Goal: Complete application form

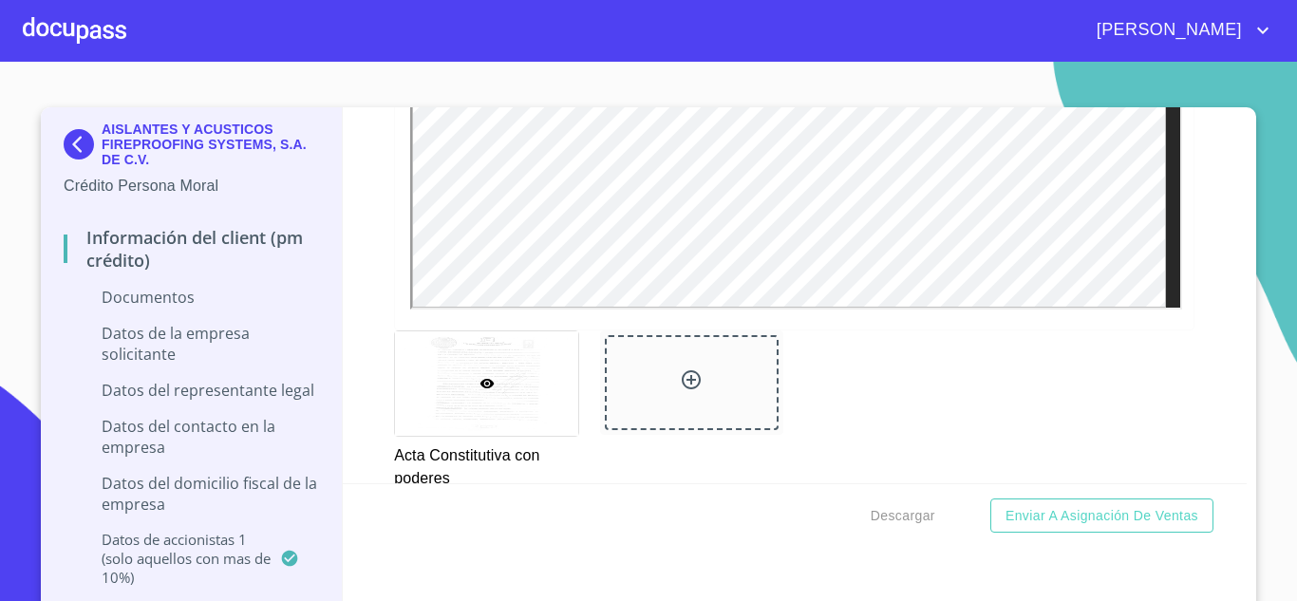
scroll to position [5661, 0]
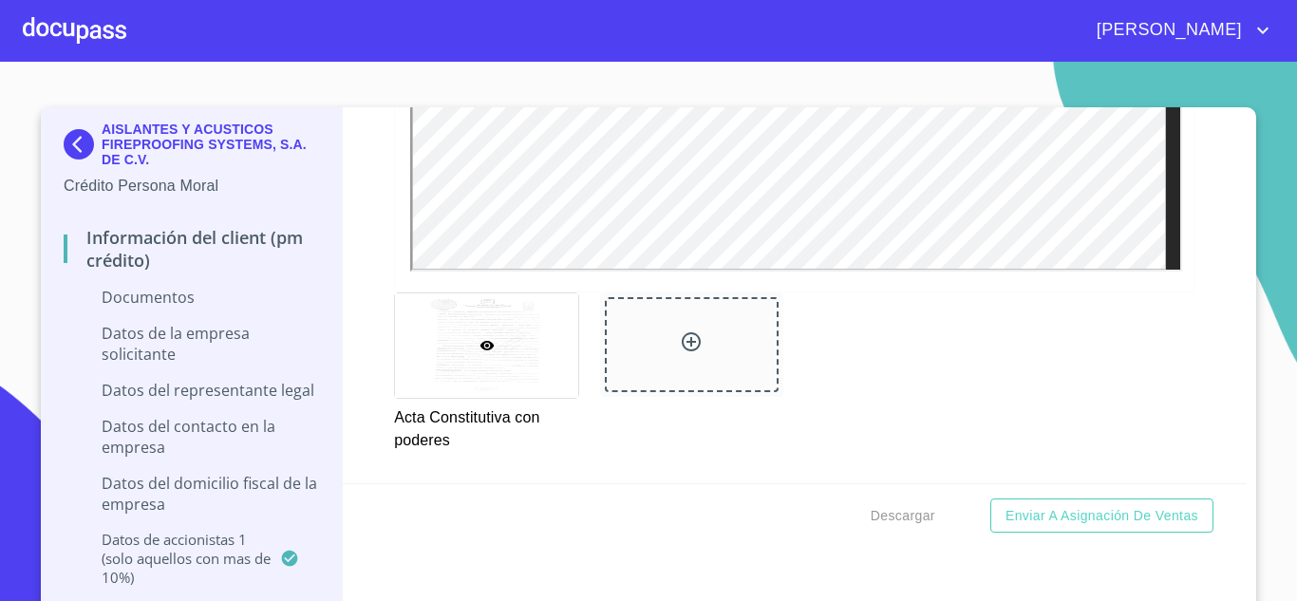
click at [680, 338] on icon at bounding box center [691, 341] width 23 height 23
click at [663, 348] on div at bounding box center [692, 344] width 174 height 94
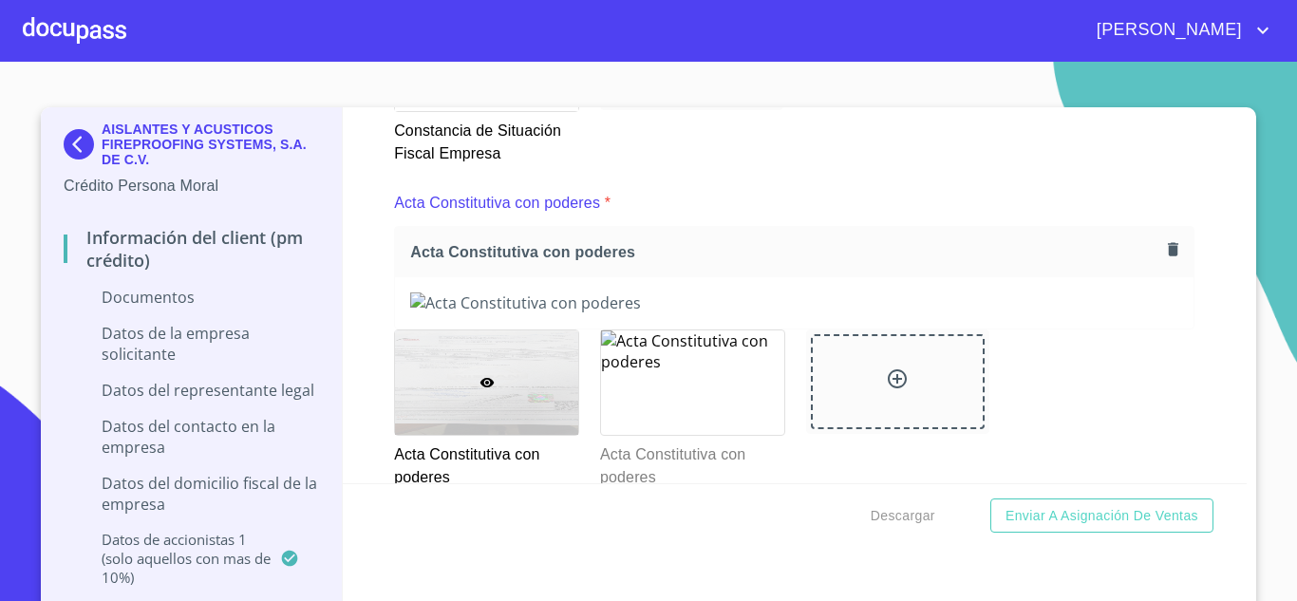
scroll to position [5193, 0]
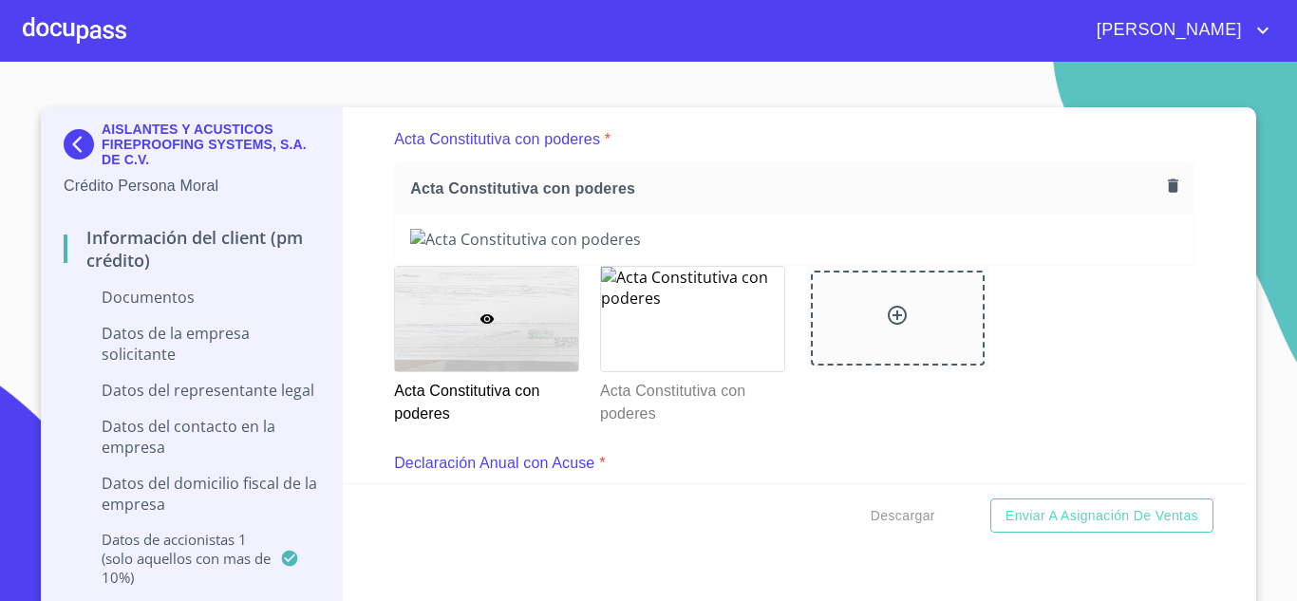
click at [1168, 186] on icon "button" at bounding box center [1173, 185] width 10 height 13
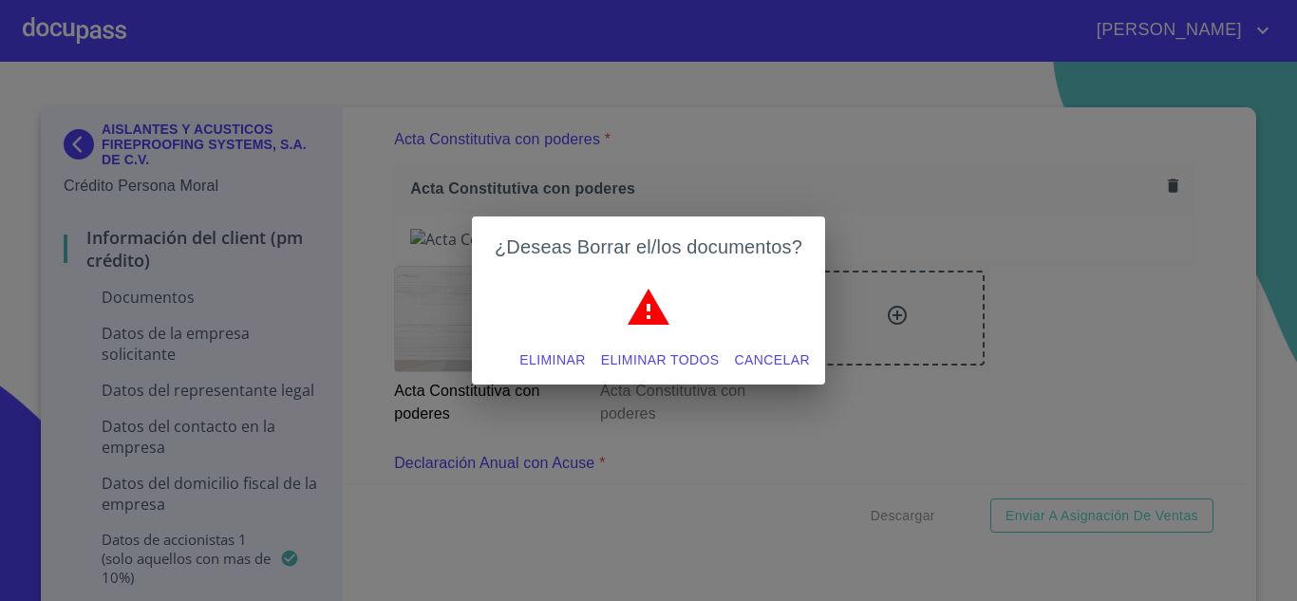
click at [562, 354] on span "Eliminar" at bounding box center [552, 361] width 66 height 24
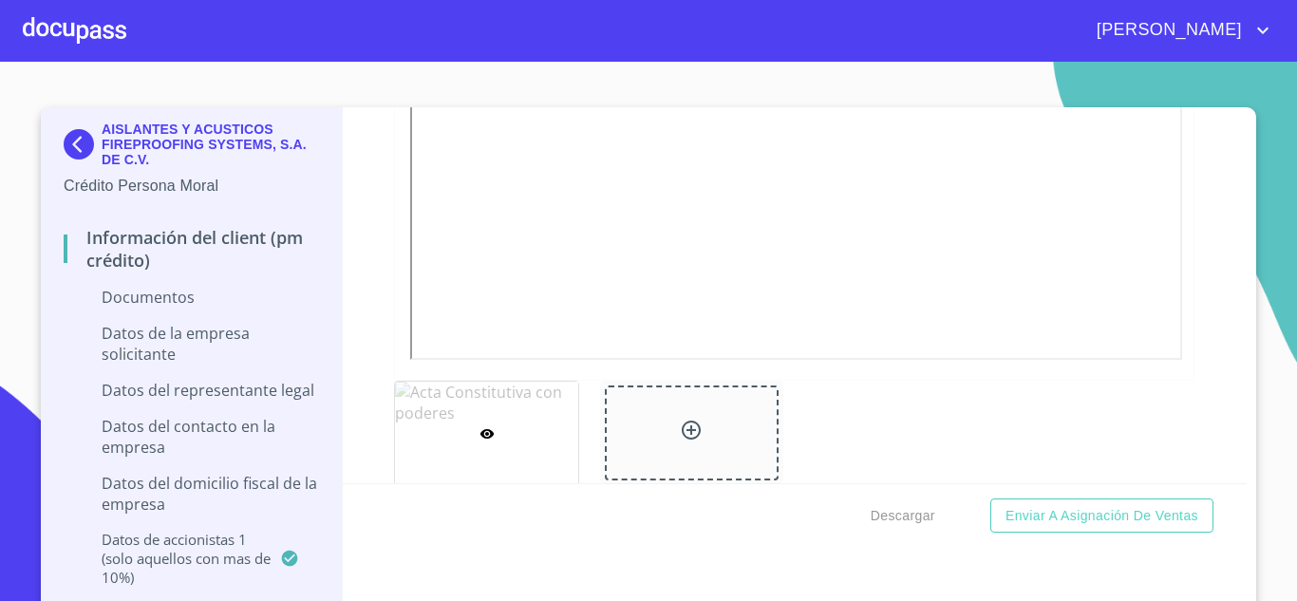
scroll to position [5737, 0]
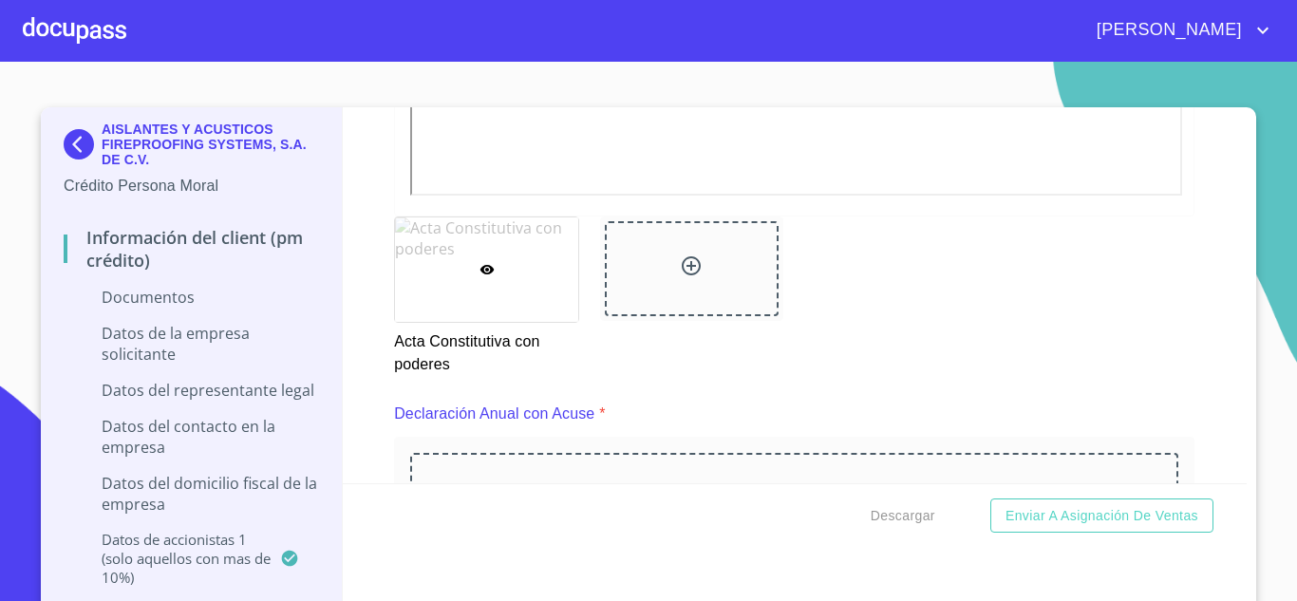
click at [475, 256] on div at bounding box center [486, 269] width 183 height 104
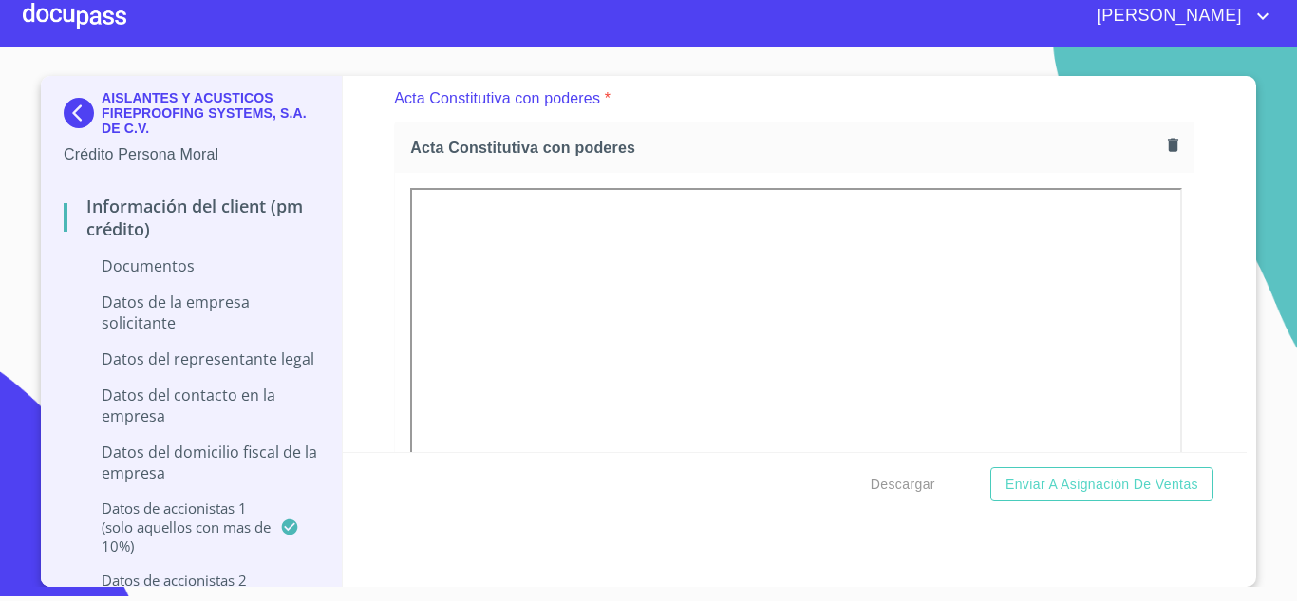
click at [1168, 144] on icon "button" at bounding box center [1173, 144] width 10 height 13
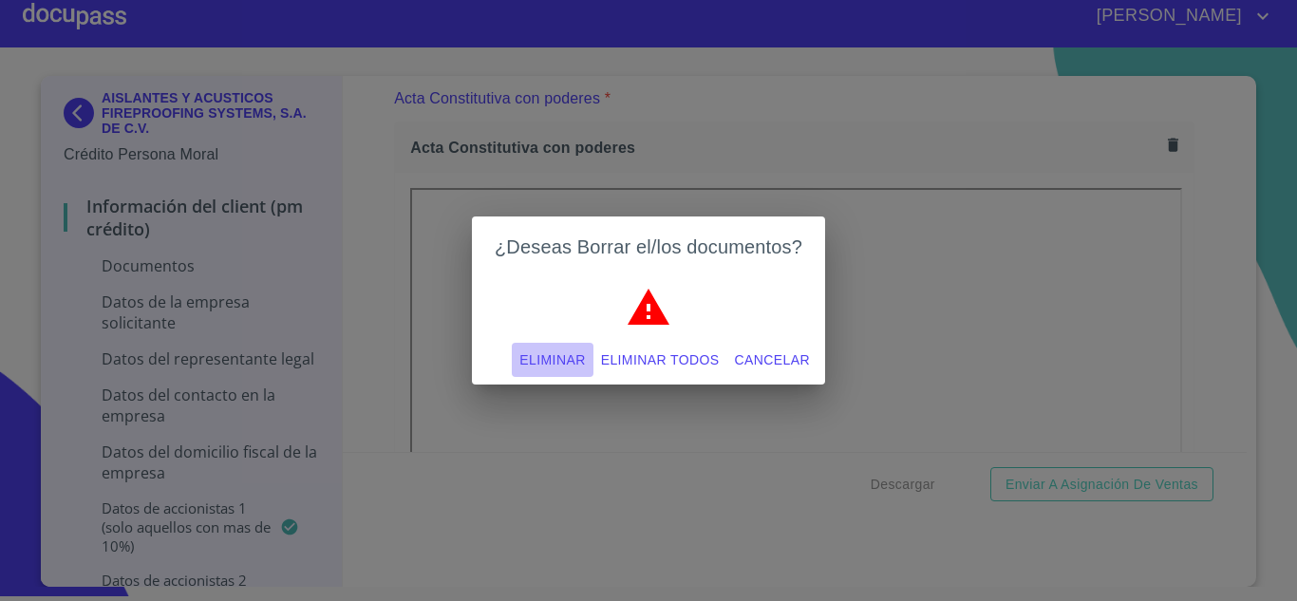
click at [570, 360] on span "Eliminar" at bounding box center [552, 361] width 66 height 24
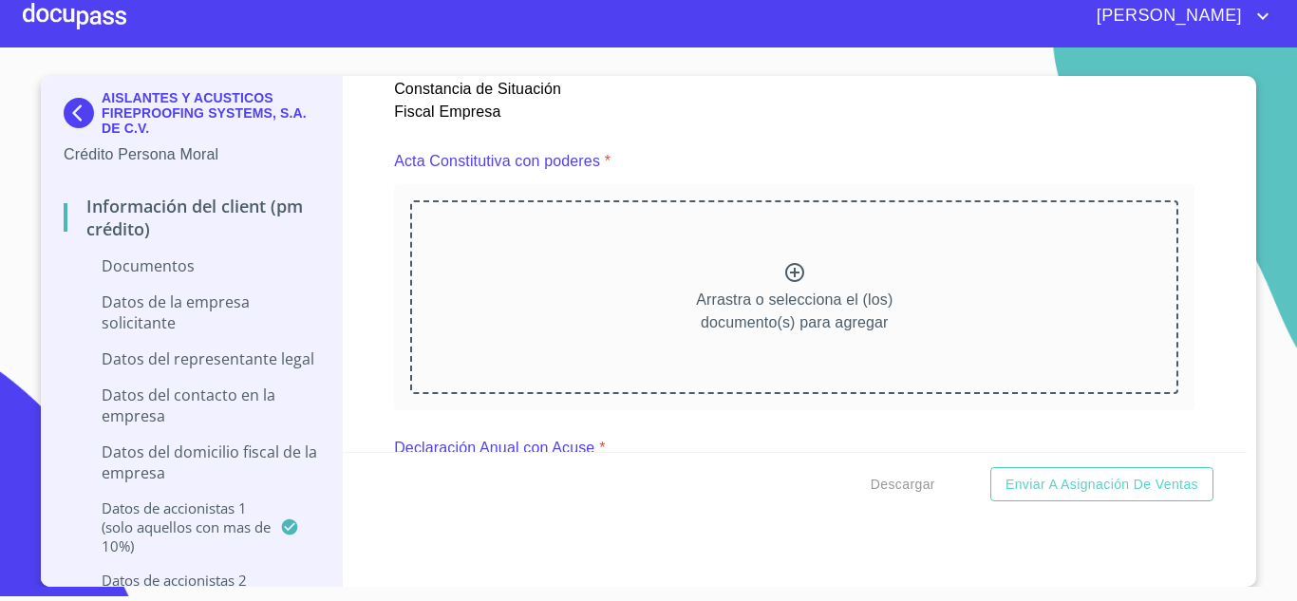
scroll to position [5164, 0]
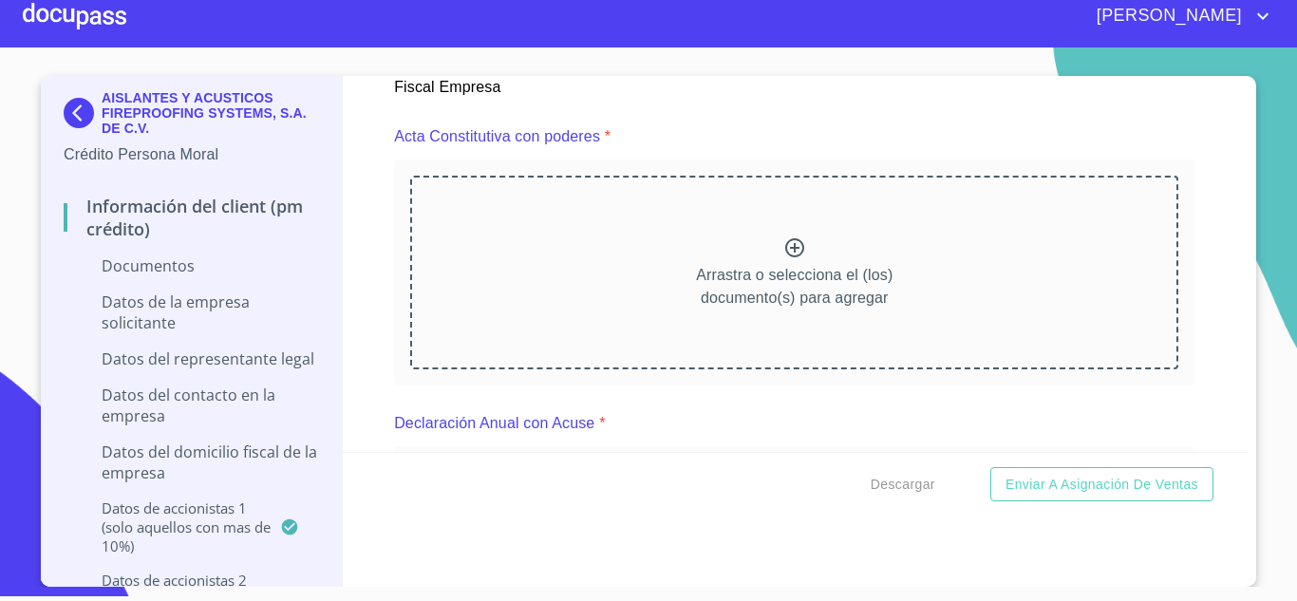
click at [783, 249] on icon at bounding box center [794, 247] width 23 height 23
click at [785, 247] on icon at bounding box center [794, 247] width 19 height 19
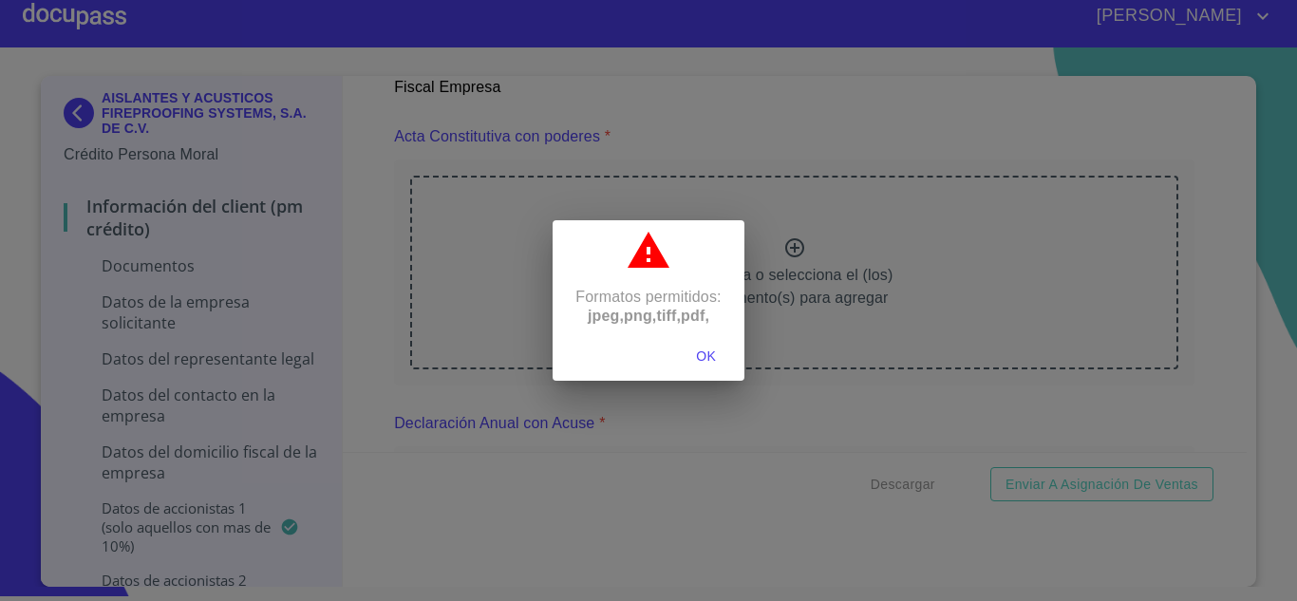
click at [702, 355] on span "OK" at bounding box center [707, 357] width 46 height 24
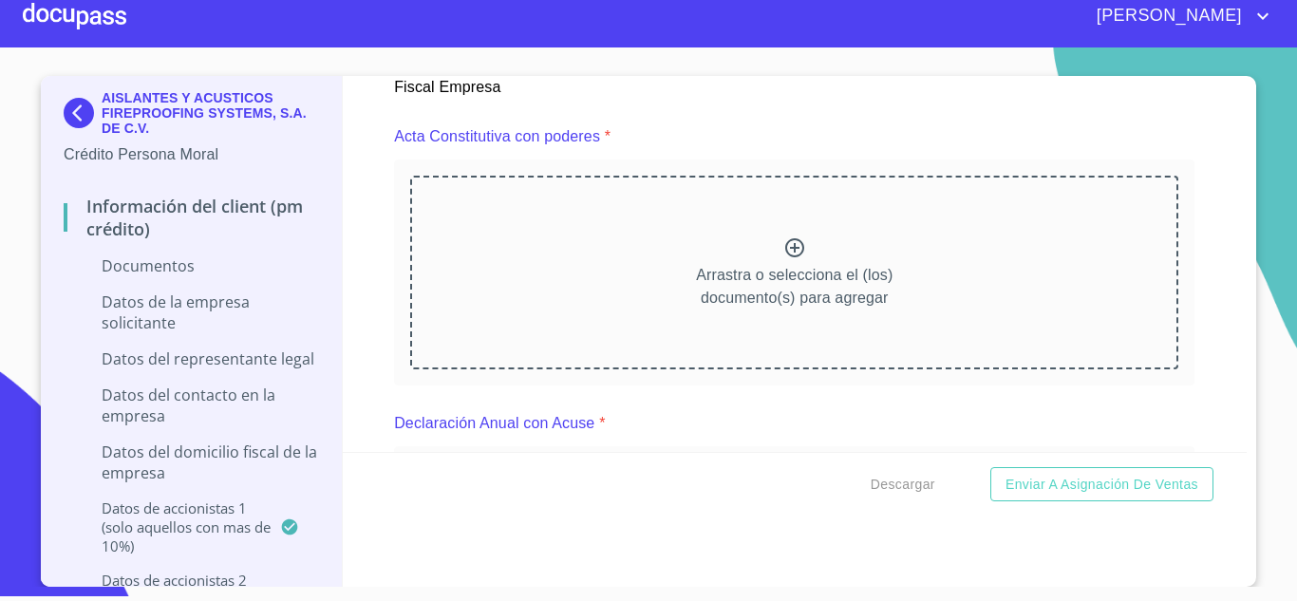
click at [785, 248] on icon at bounding box center [794, 247] width 19 height 19
click at [783, 249] on icon at bounding box center [794, 247] width 23 height 23
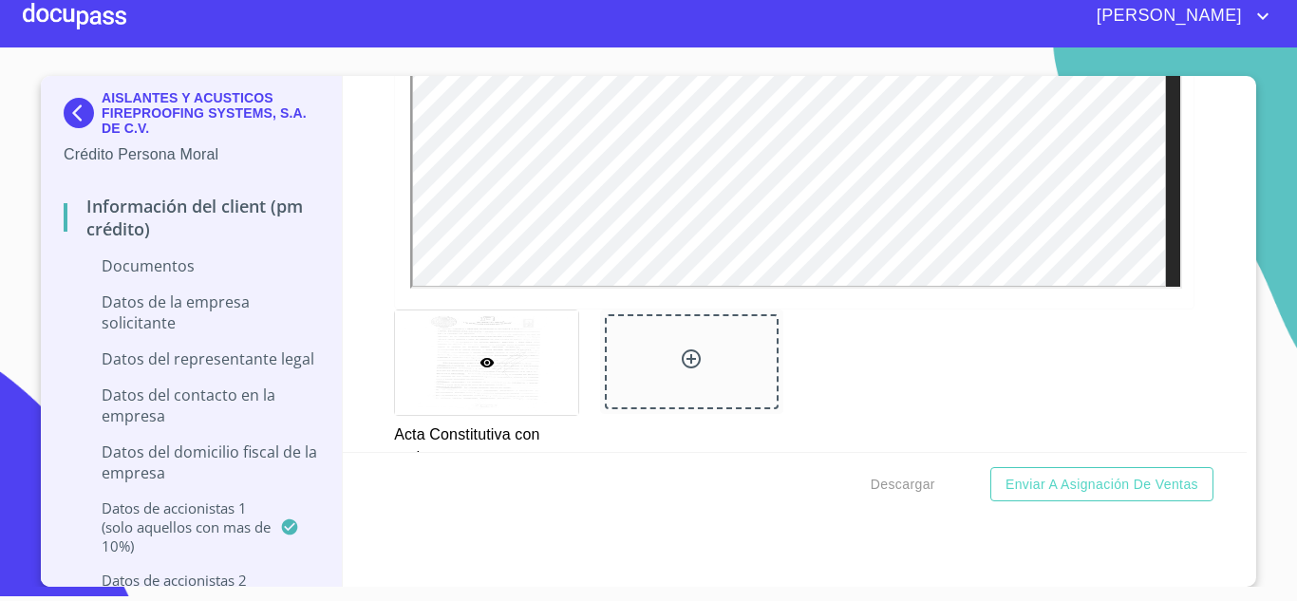
scroll to position [5620, 0]
click at [685, 351] on icon at bounding box center [691, 351] width 23 height 23
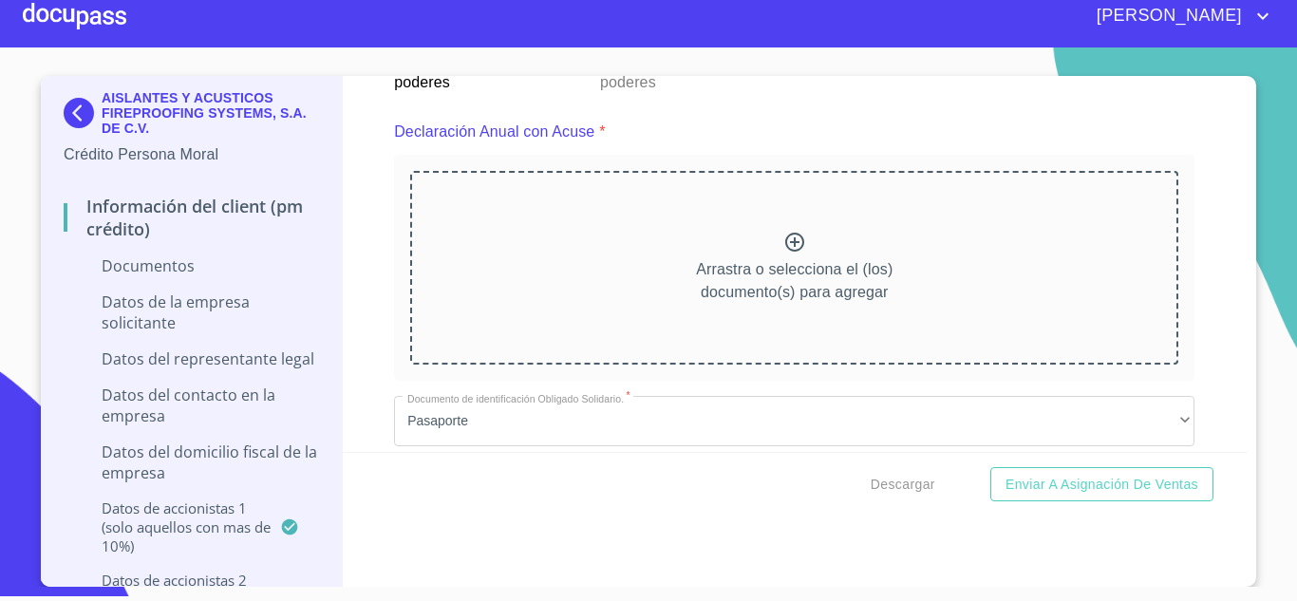
scroll to position [6025, 0]
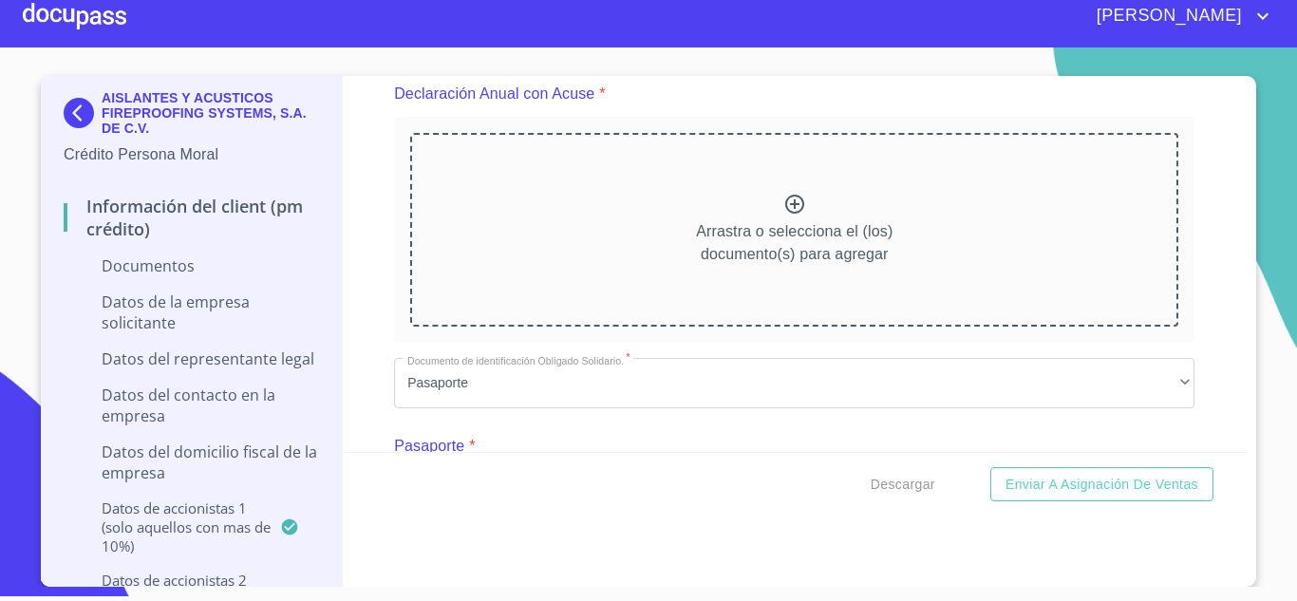
click at [787, 200] on icon at bounding box center [794, 204] width 19 height 19
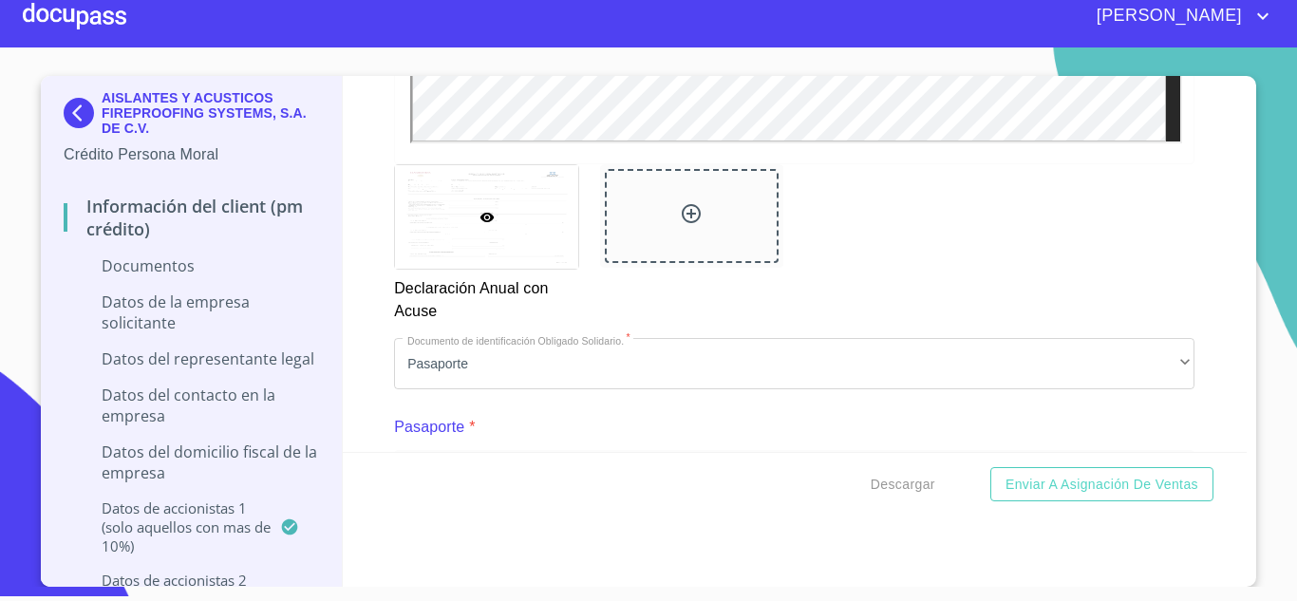
scroll to position [6583, 0]
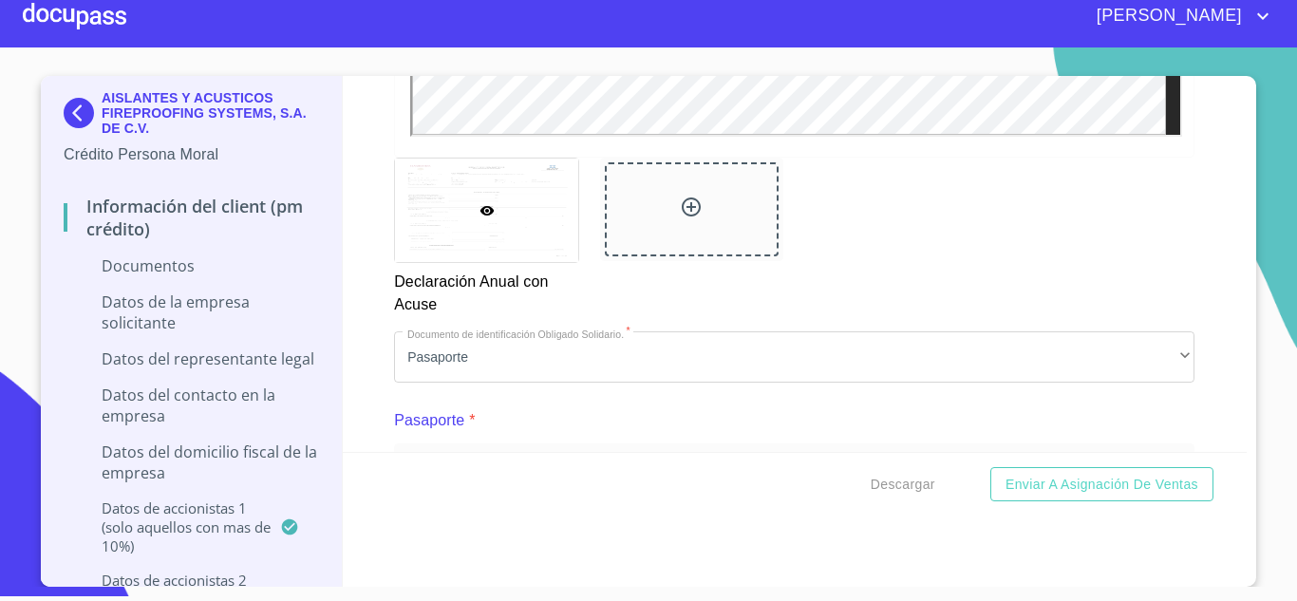
click at [681, 203] on icon at bounding box center [691, 207] width 23 height 23
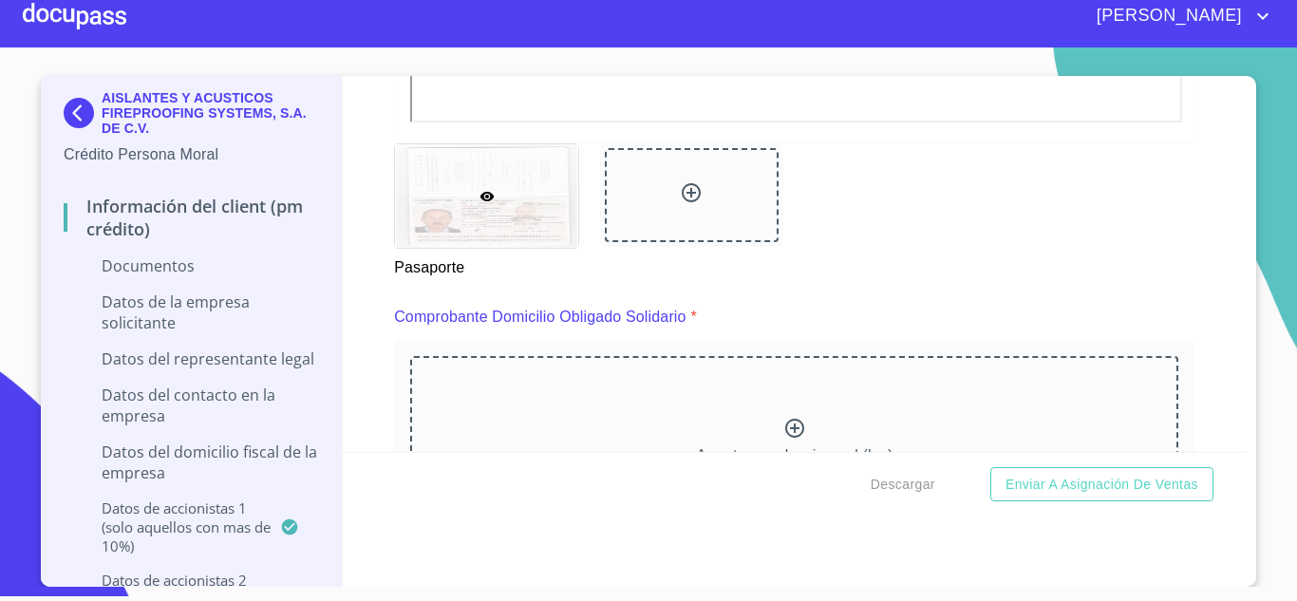
scroll to position [7583, 0]
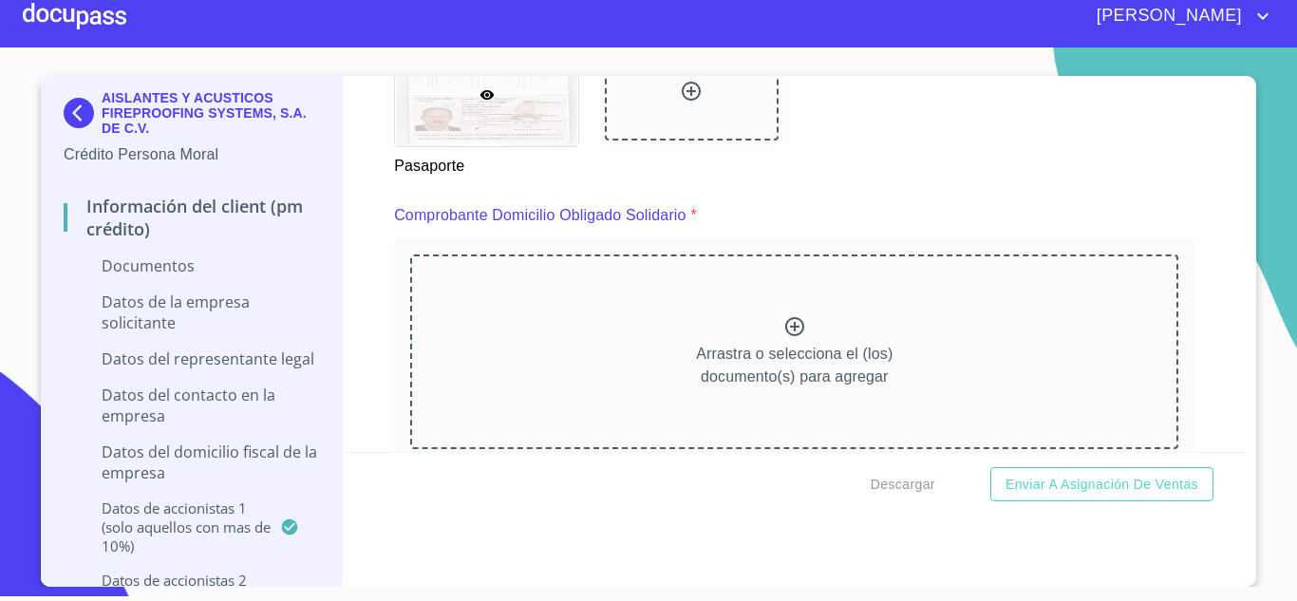
click at [783, 324] on icon at bounding box center [794, 326] width 23 height 23
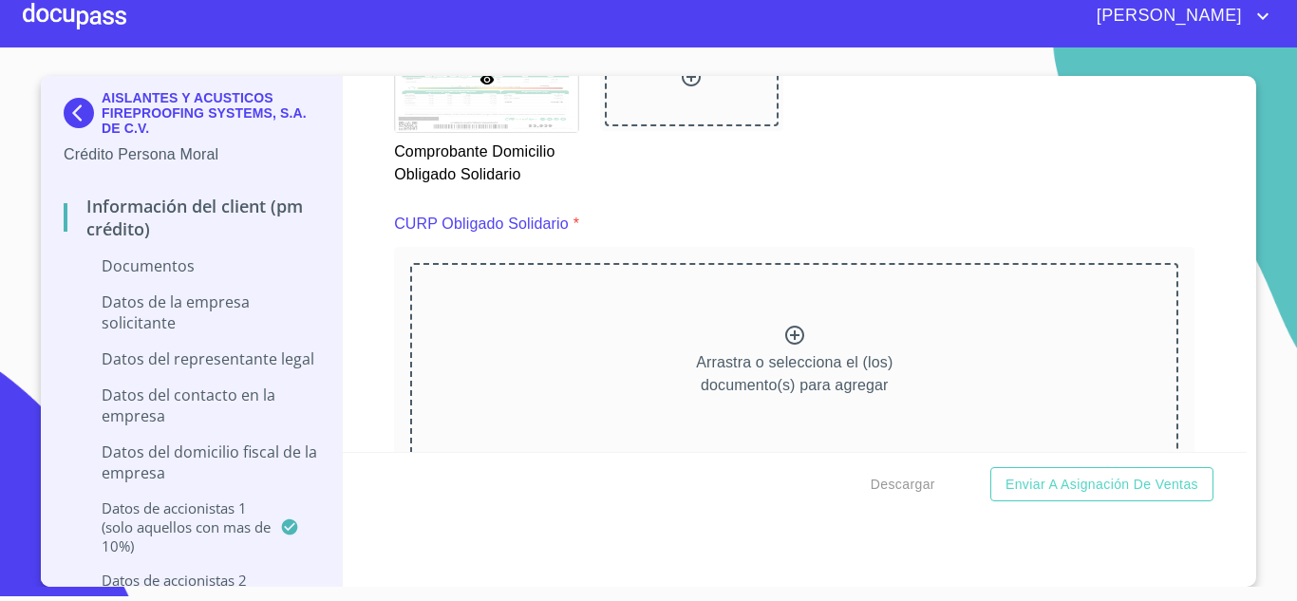
scroll to position [8405, 0]
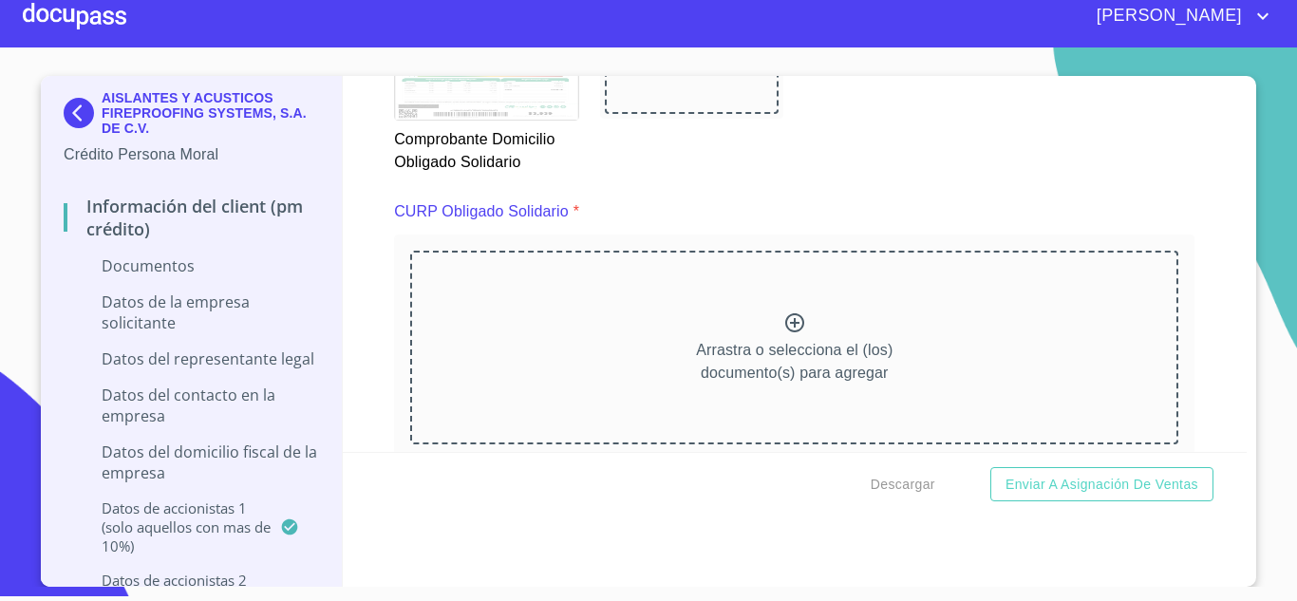
click at [783, 320] on icon at bounding box center [794, 322] width 23 height 23
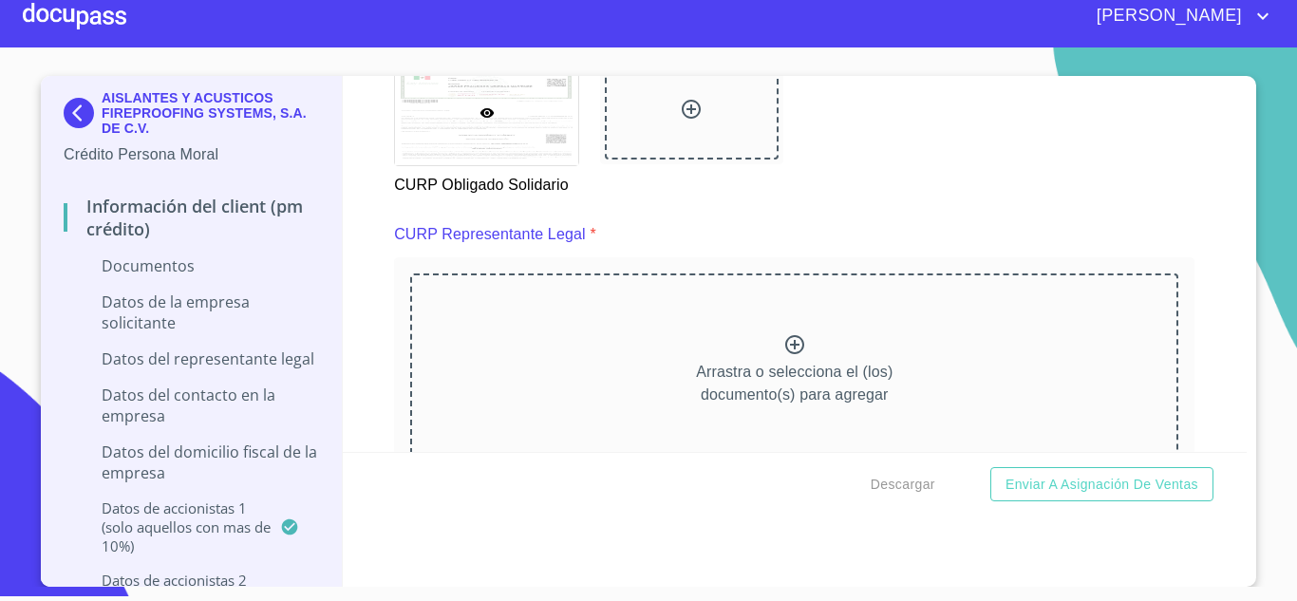
scroll to position [9241, 0]
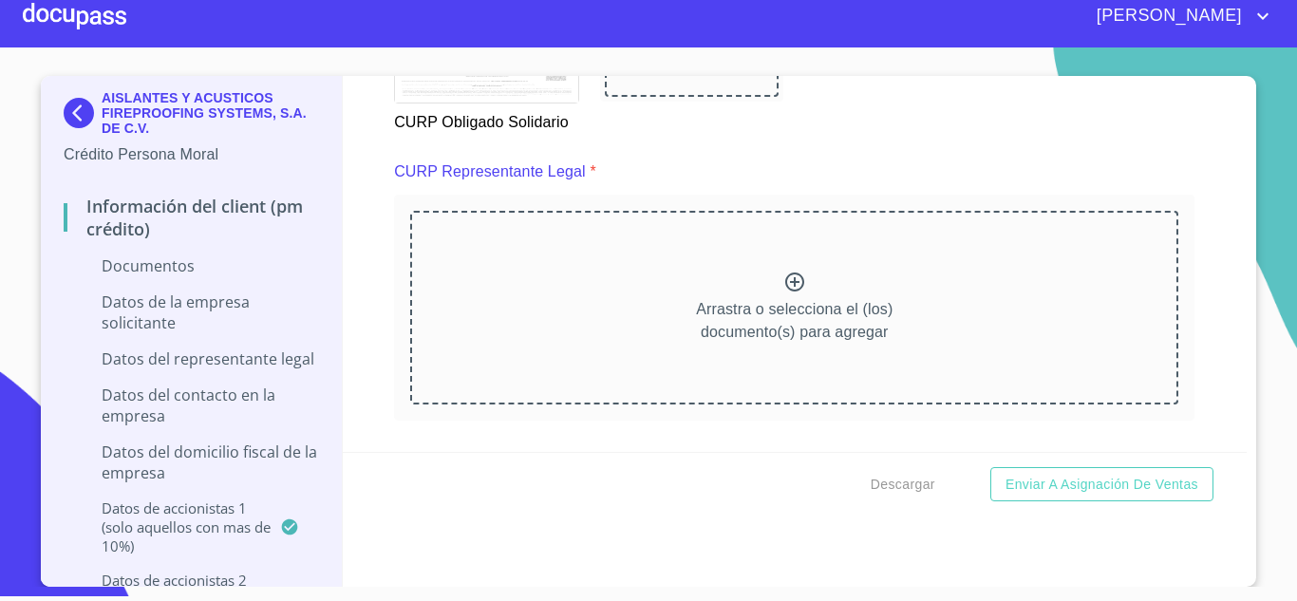
click at [788, 294] on div at bounding box center [794, 285] width 23 height 28
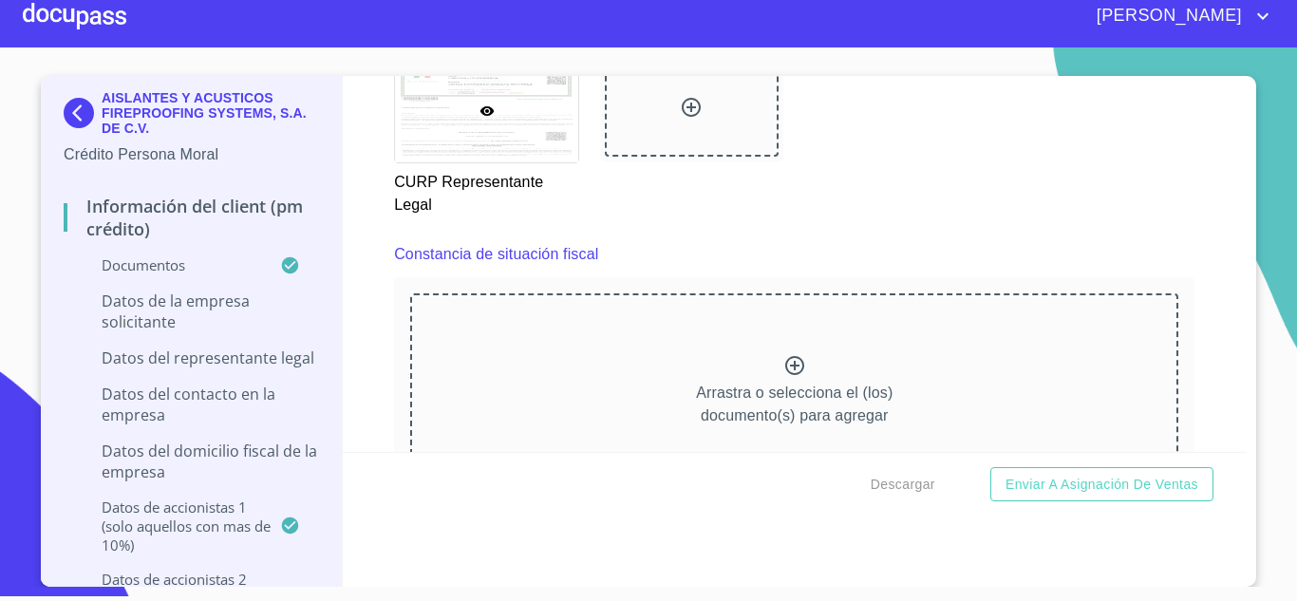
scroll to position [10026, 0]
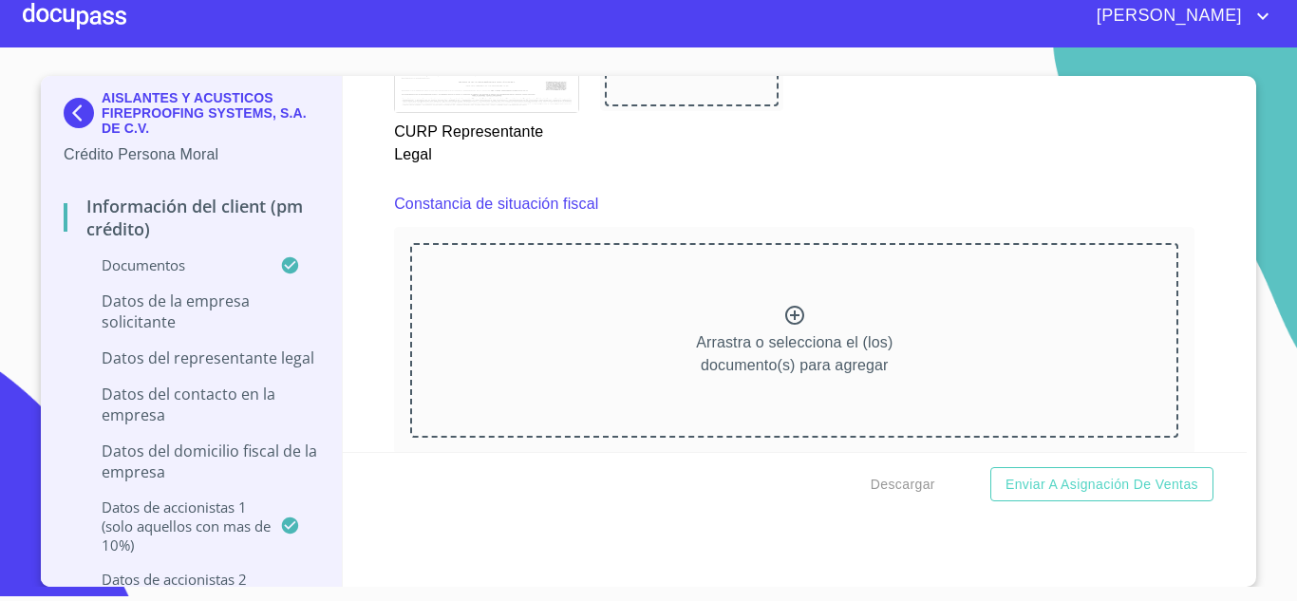
click at [783, 319] on icon at bounding box center [794, 315] width 23 height 23
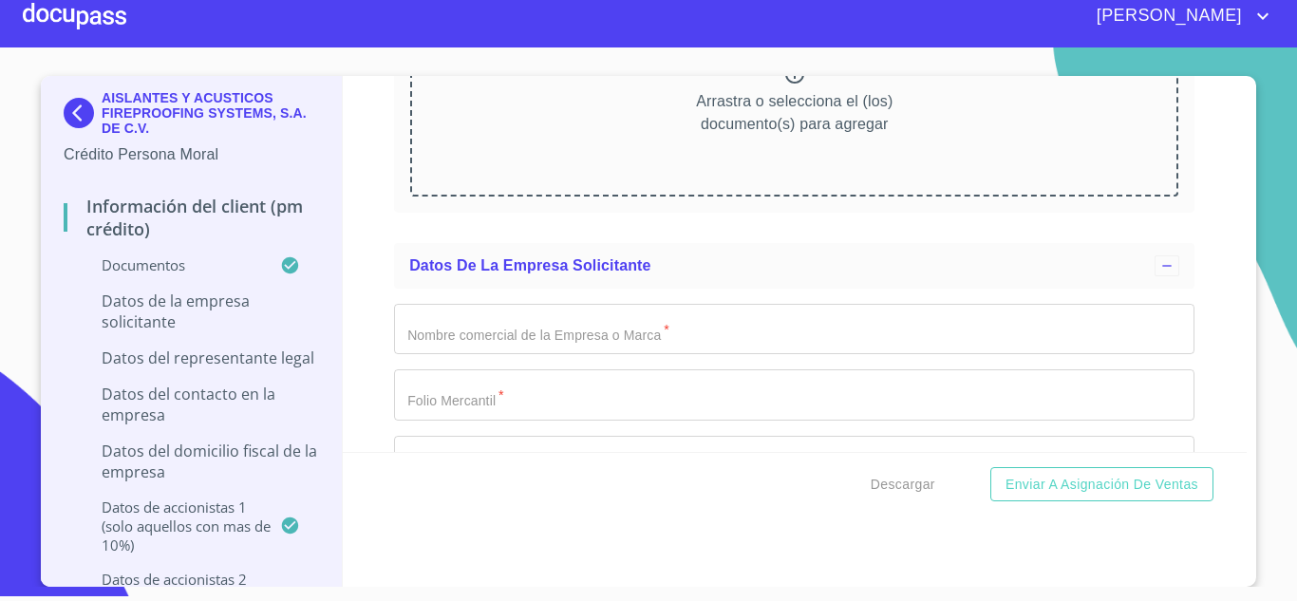
scroll to position [11698, 0]
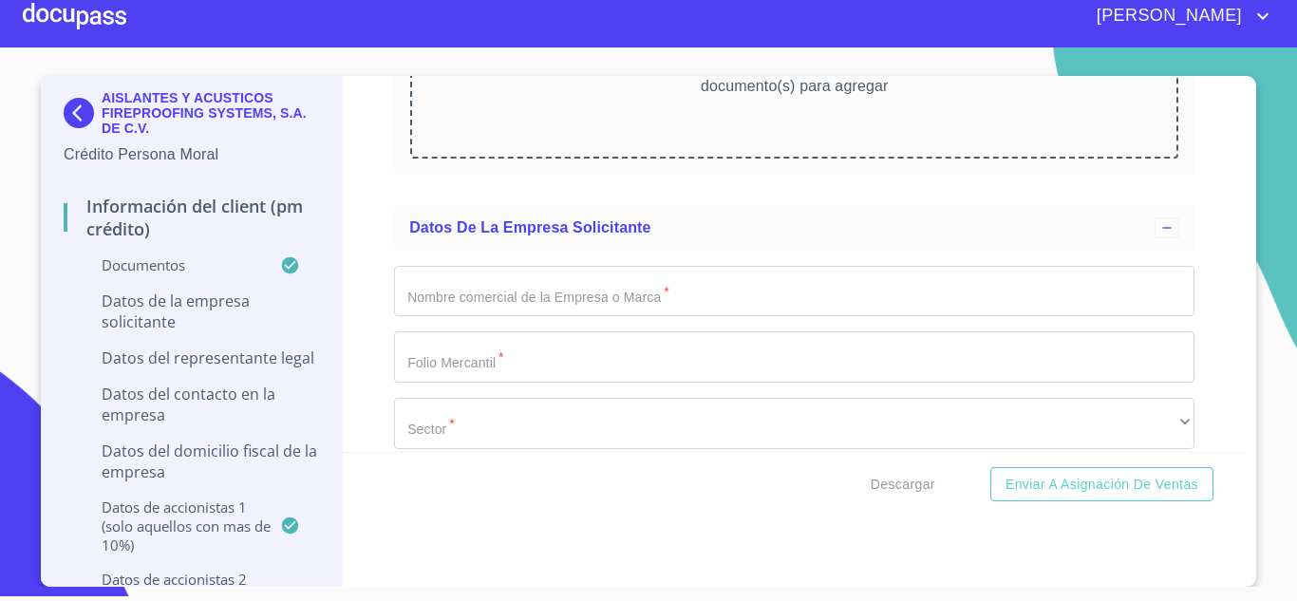
click at [704, 290] on input "Documento de identificación representante legal.   *" at bounding box center [794, 291] width 801 height 51
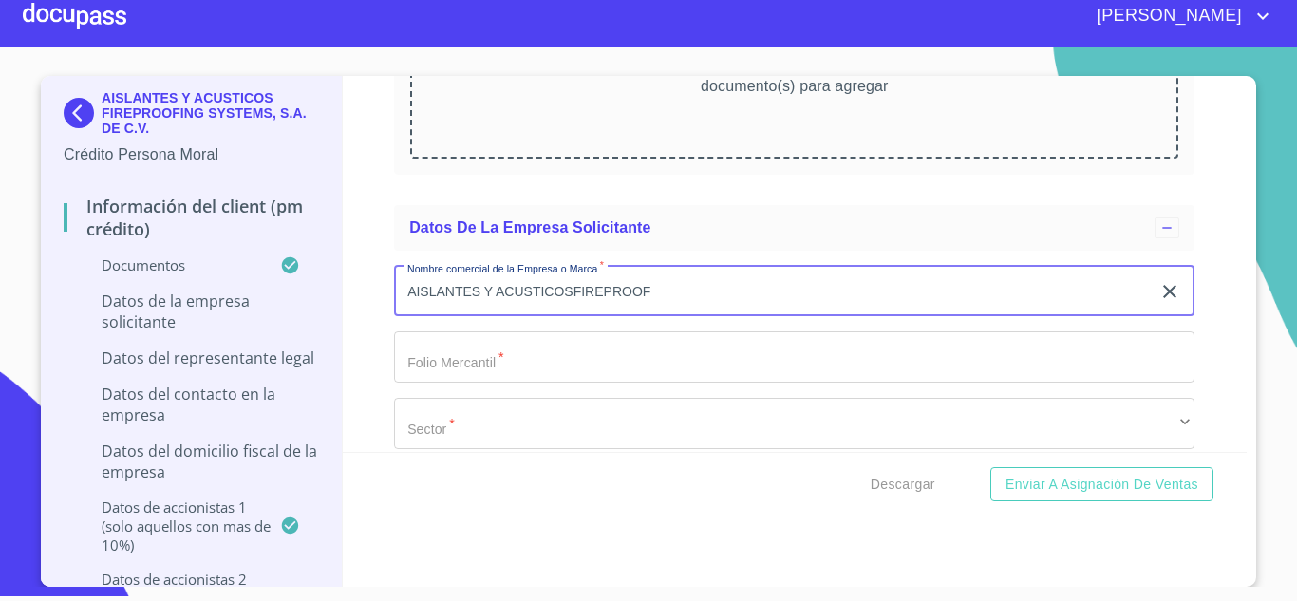
click at [564, 291] on input "AISLANTES Y ACUSTICOSFIREPROOF" at bounding box center [772, 291] width 757 height 51
click at [647, 292] on input "AISLANTES Y ACUSTICOS FIREPROOF" at bounding box center [772, 291] width 757 height 51
type input "AISLANTES Y ACUSTICOS FIREPROOFING SYSTEMS, S.A. DE C.V."
click at [557, 317] on input "Documento de identificación representante legal.   *" at bounding box center [772, 291] width 757 height 51
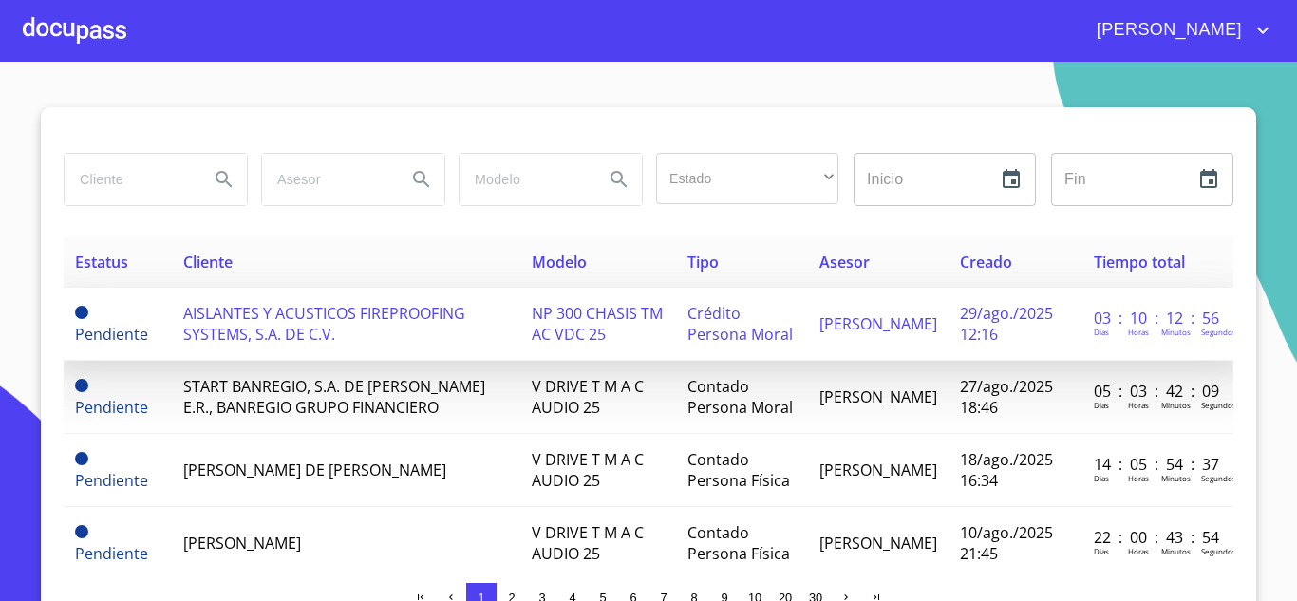
click at [475, 311] on td "AISLANTES Y ACUSTICOS FIREPROOFING SYSTEMS, S.A. DE C.V." at bounding box center [346, 324] width 349 height 73
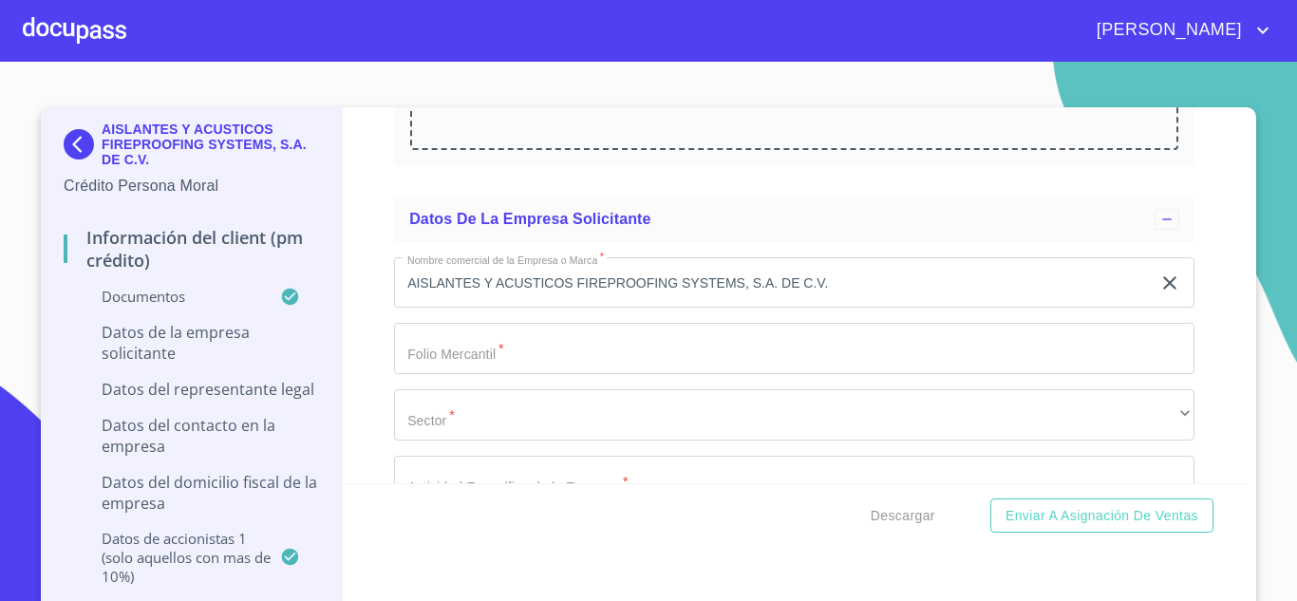
scroll to position [11776, 0]
